Goal: Information Seeking & Learning: Learn about a topic

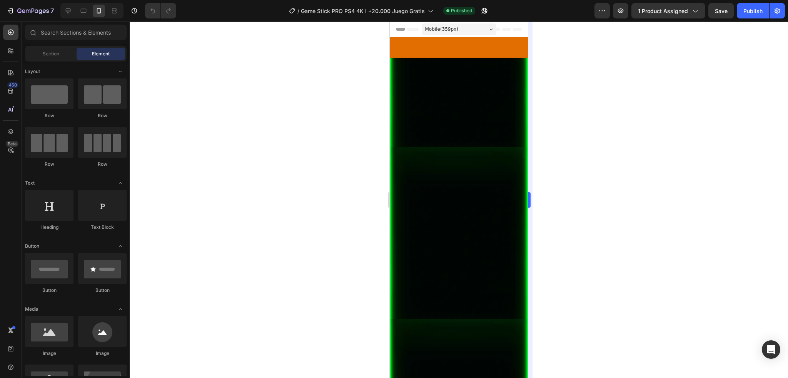
scroll to position [2603, 0]
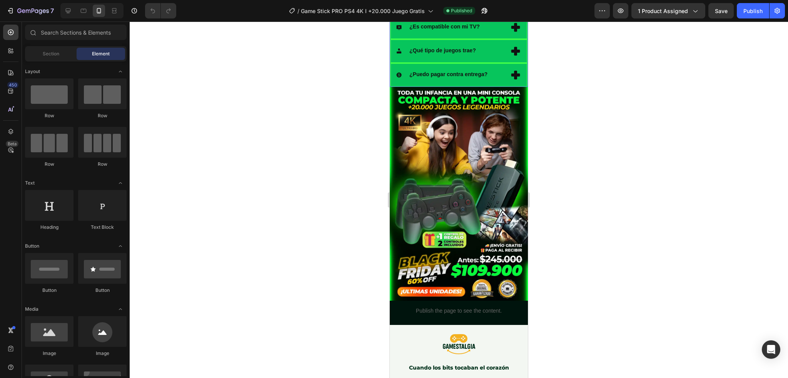
click at [512, 15] on div "¿Qué incluye el paquete?" at bounding box center [458, 4] width 137 height 22
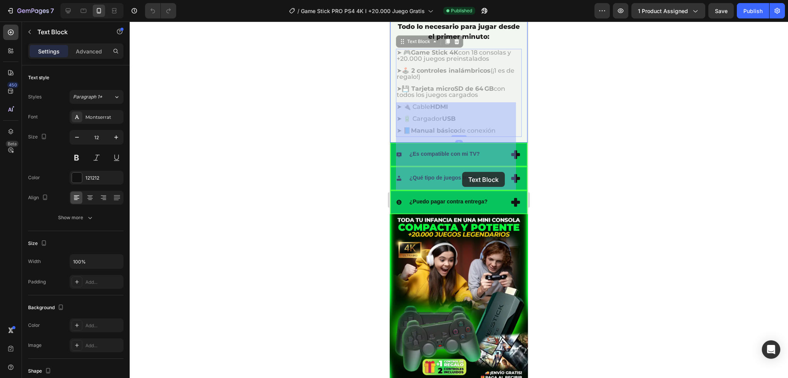
drag, startPoint x: 505, startPoint y: 184, endPoint x: 463, endPoint y: 172, distance: 43.5
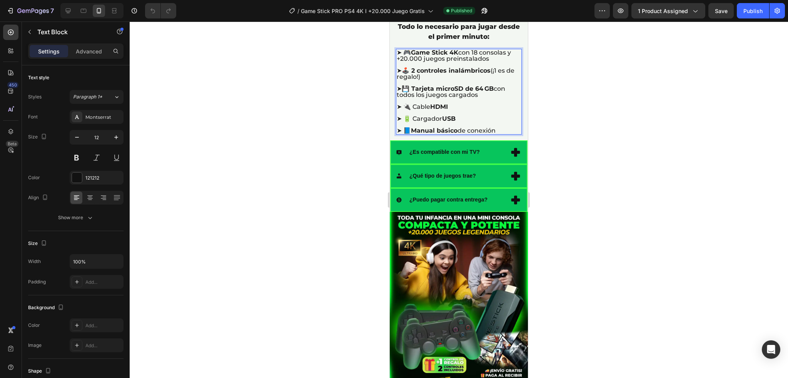
click at [467, 92] on strong "💾 Tarjeta microSD de 64 GB" at bounding box center [448, 88] width 92 height 7
click at [471, 110] on p "➤ 🔌 Cable HDMI" at bounding box center [459, 107] width 124 height 6
click at [448, 110] on strong "HDMI" at bounding box center [439, 106] width 18 height 7
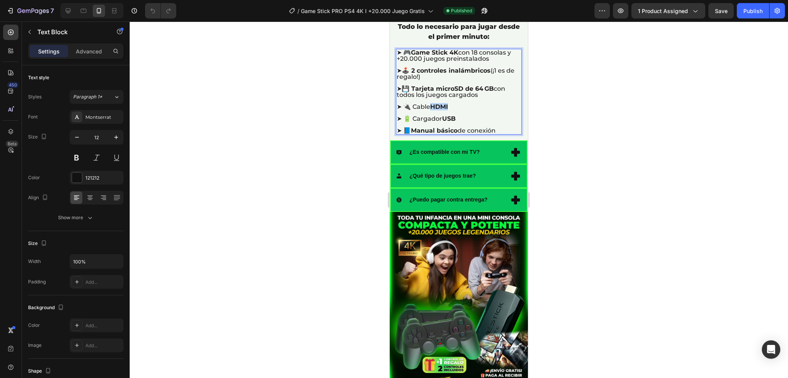
click at [448, 110] on strong "HDMI" at bounding box center [439, 106] width 18 height 7
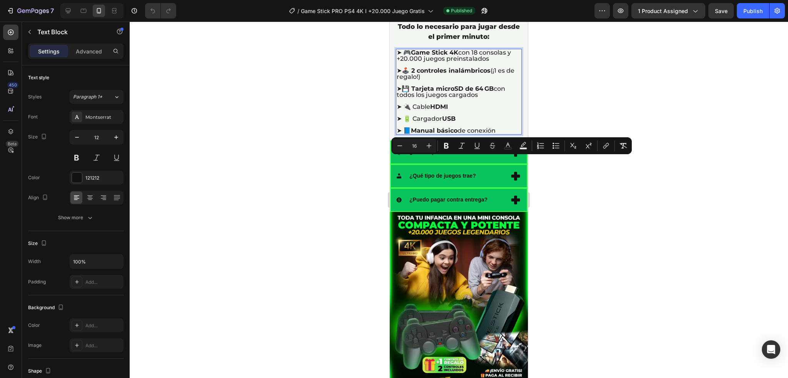
click at [445, 122] on span "➤ 🔋 Cargador USB" at bounding box center [426, 118] width 59 height 7
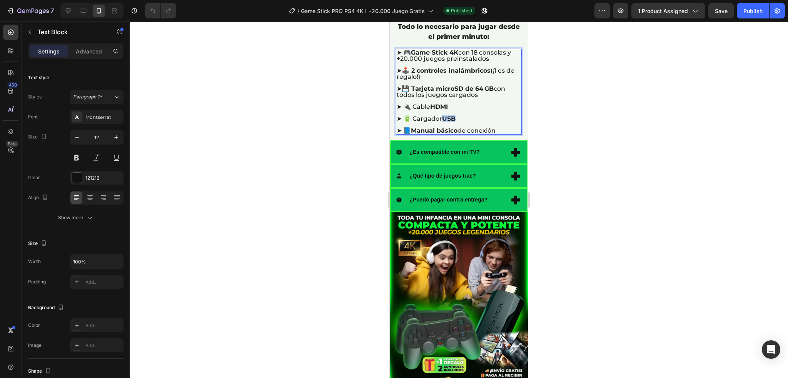
click at [445, 122] on span "➤ 🔋 Cargador USB" at bounding box center [426, 118] width 59 height 7
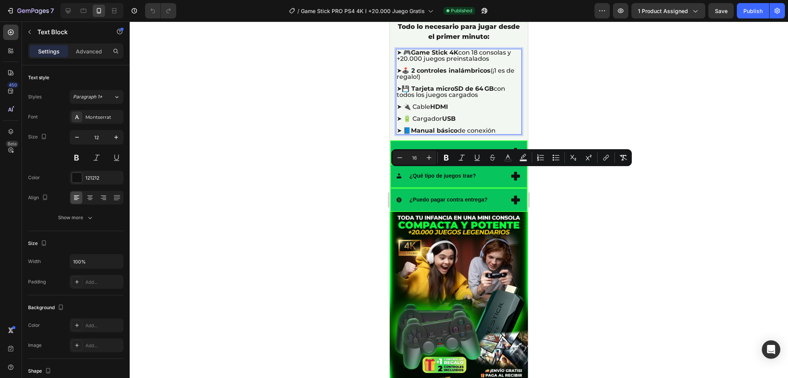
click at [458, 134] on strong "Manual básico" at bounding box center [434, 130] width 47 height 7
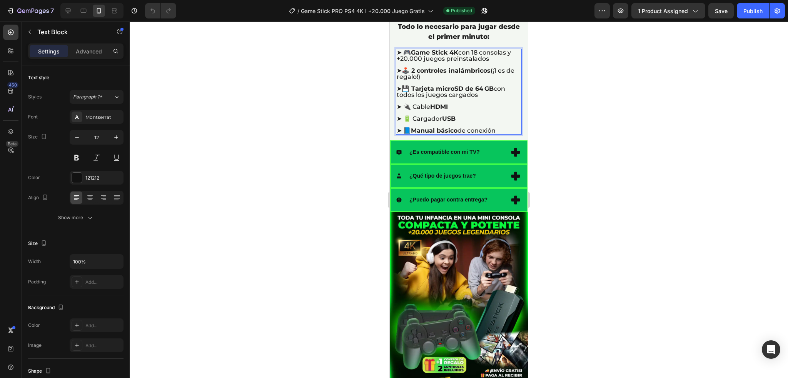
click at [461, 134] on span "➤ 📘 Manual básico de conexión" at bounding box center [446, 130] width 99 height 7
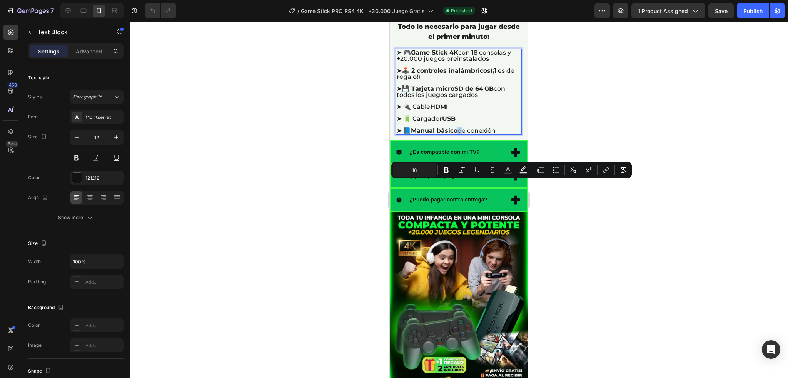
click at [461, 134] on span "➤ 📘 Manual básico de conexión" at bounding box center [446, 130] width 99 height 7
click at [434, 62] on span "➤ 🎮 Game Stick 4K con 18 consolas y +20.000 juegos preinstalados" at bounding box center [454, 55] width 114 height 13
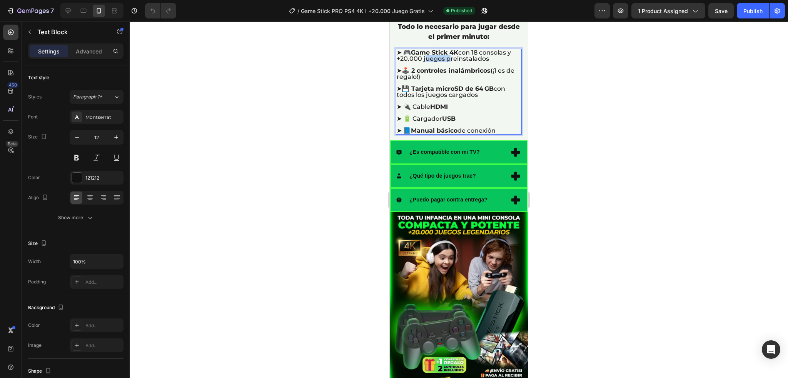
click at [434, 62] on span "➤ 🎮 Game Stick 4K con 18 consolas y +20.000 juegos preinstalados" at bounding box center [454, 55] width 114 height 13
click at [457, 86] on p "Rich Text Editor. Editing area: main" at bounding box center [459, 83] width 124 height 6
click at [437, 92] on strong "💾 Tarjeta microSD de 64 GB" at bounding box center [448, 88] width 92 height 7
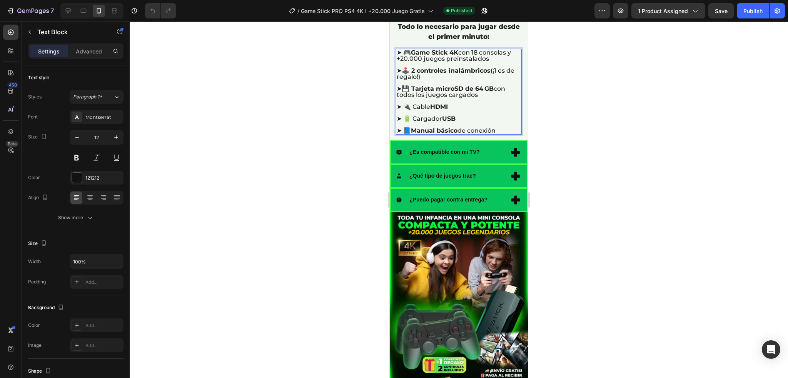
click at [484, 98] on p "➤ 💾 Tarjeta microSD de 64 GB con todos los juegos cargados" at bounding box center [459, 92] width 124 height 12
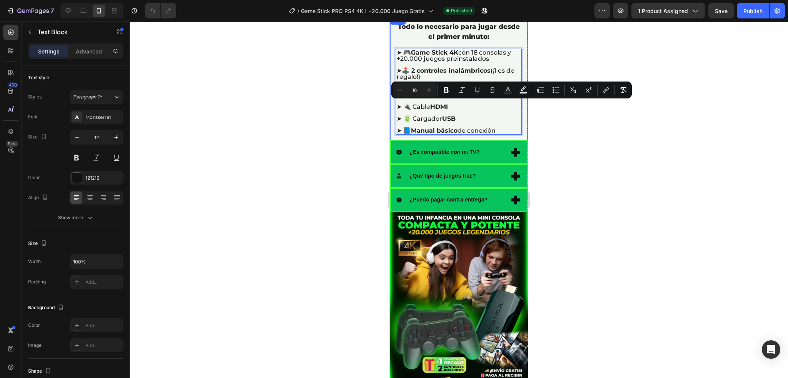
drag, startPoint x: 396, startPoint y: 105, endPoint x: 505, endPoint y: 189, distance: 137.5
click at [509, 141] on div "Todo lo necesario para jugar desde el primer minuto: Text Block ➤ 🎮 Game Stick …" at bounding box center [458, 77] width 137 height 125
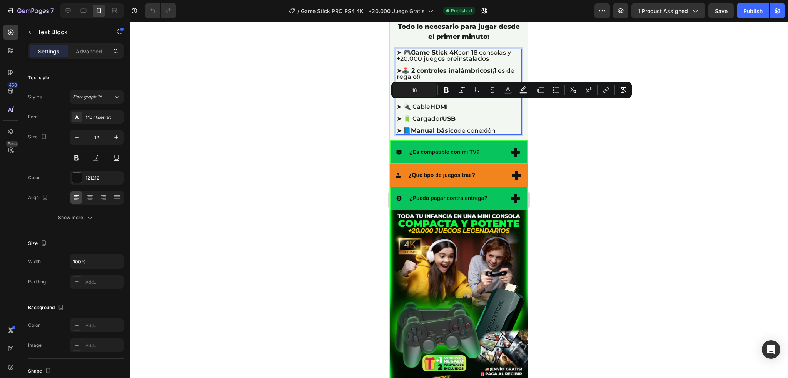
copy div "➤ 🎮 Game Stick 4K con 18 consolas y +20.000 juegos preinstalados ➤ 🕹️ 2 control…"
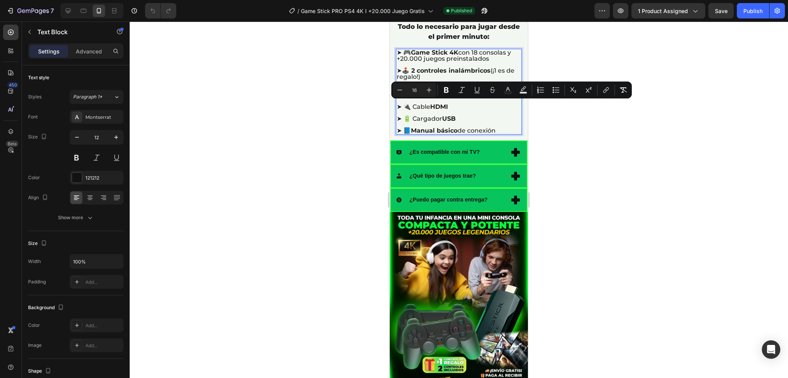
click at [445, 122] on span "➤ 🔋 Cargador USB" at bounding box center [426, 118] width 59 height 7
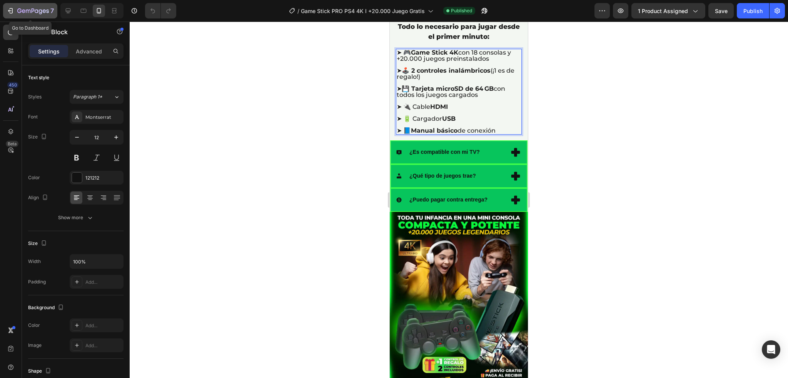
click at [8, 7] on icon "button" at bounding box center [11, 11] width 8 height 8
